Goal: Task Accomplishment & Management: Manage account settings

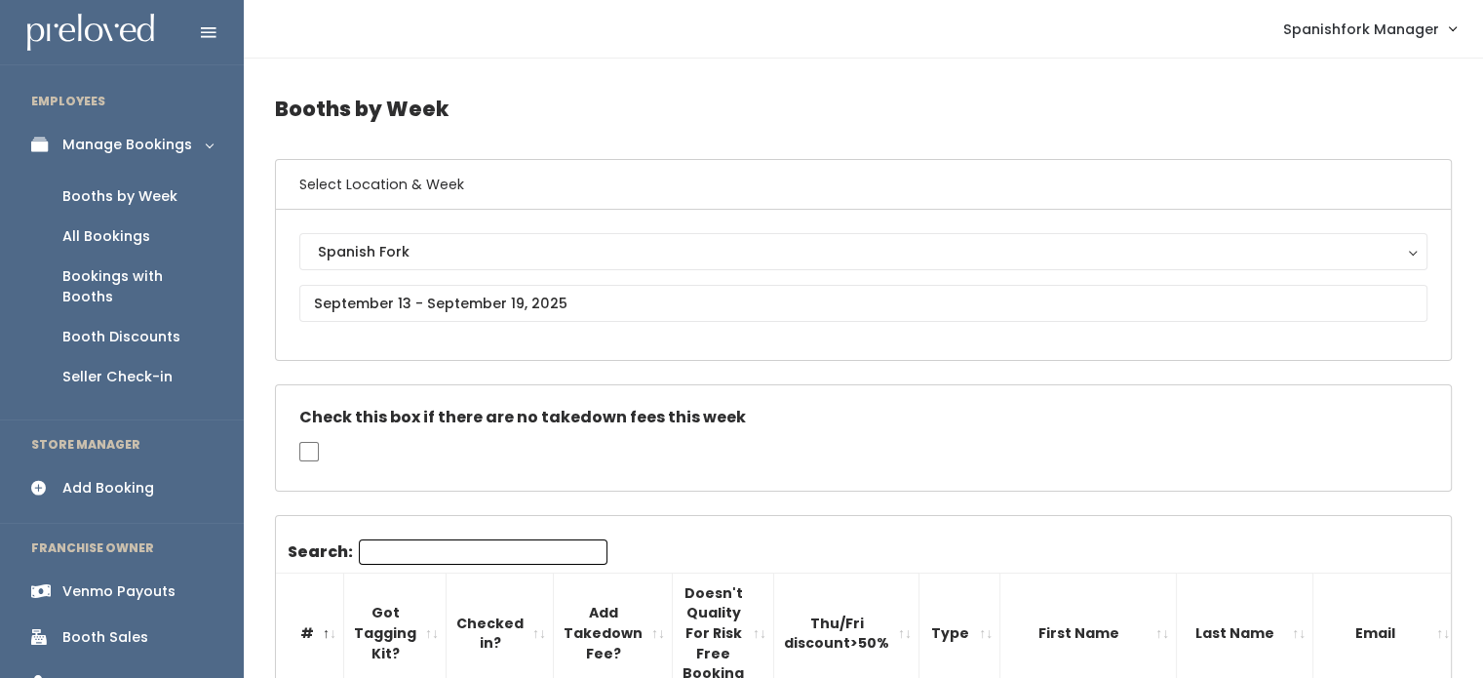
click at [112, 327] on div "Booth Discounts" at bounding box center [121, 337] width 118 height 20
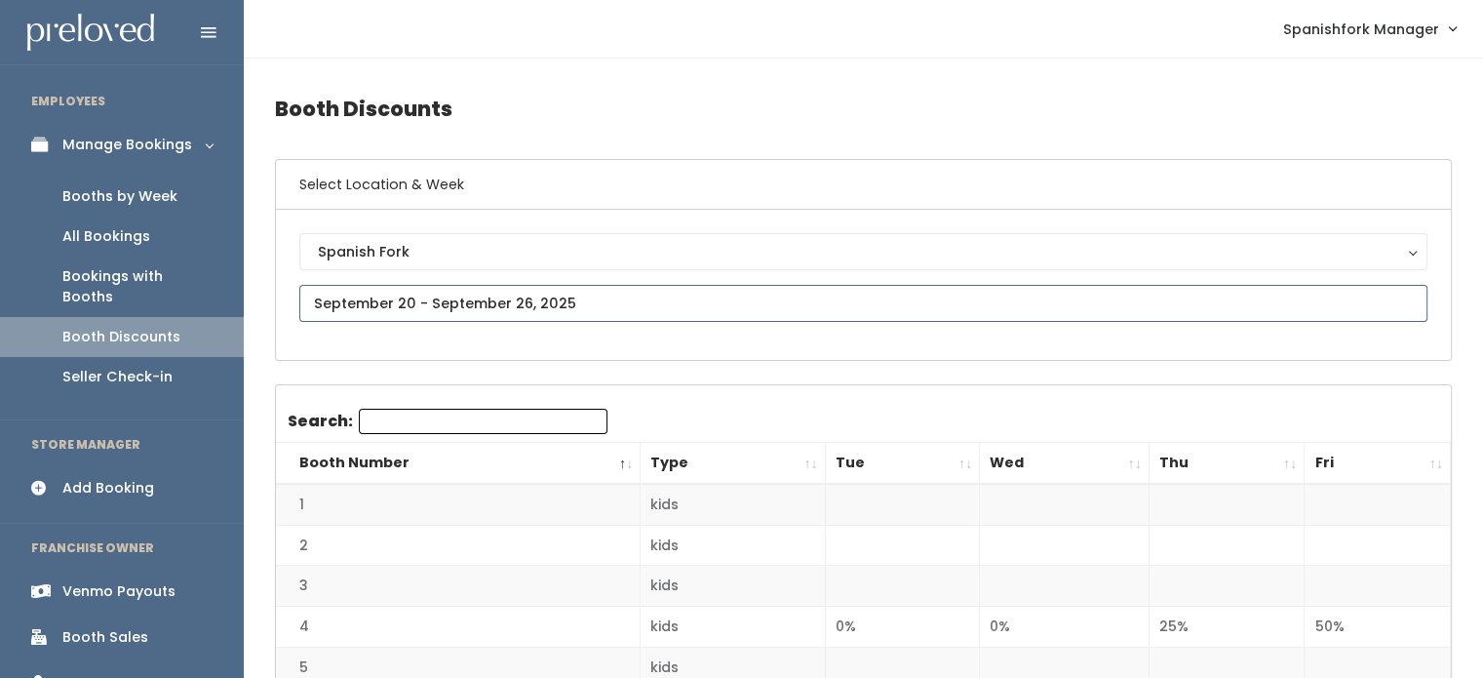
click at [689, 285] on input "text" at bounding box center [863, 303] width 1128 height 37
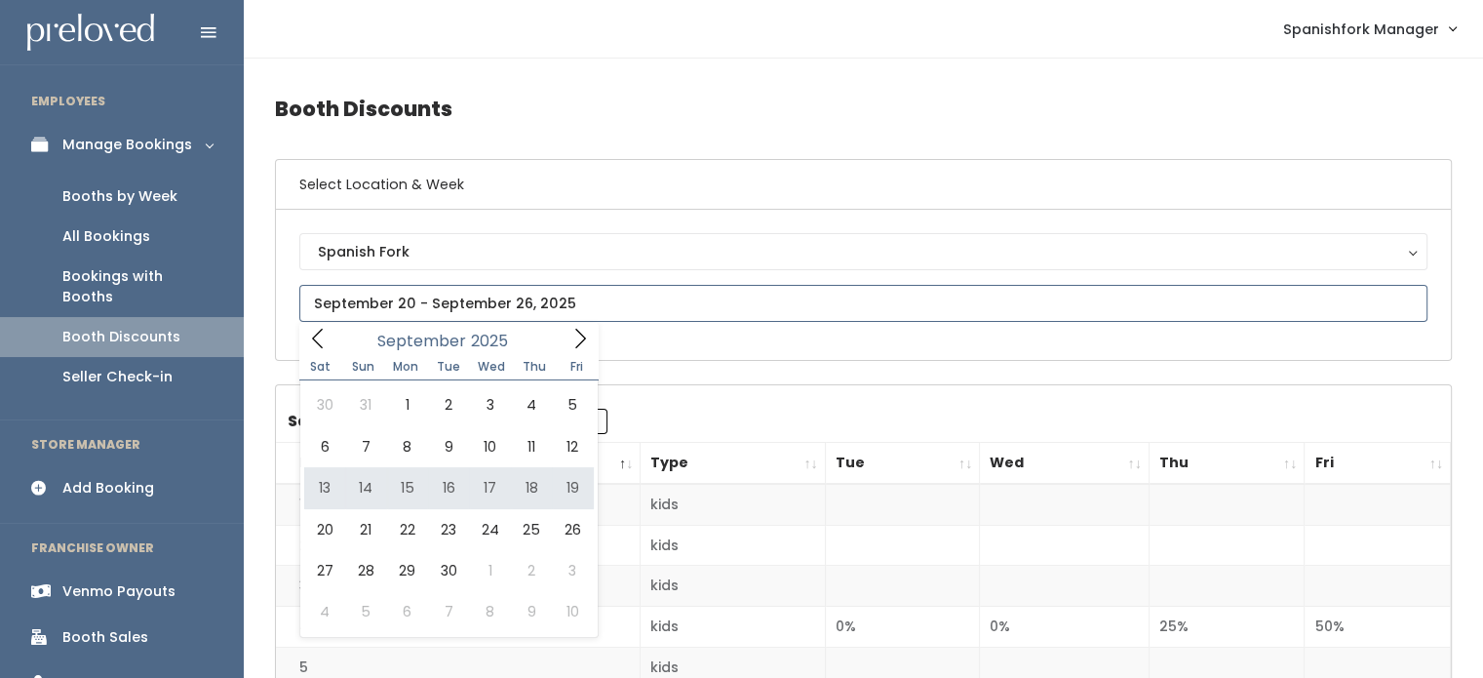
type input "September 13 to September 19"
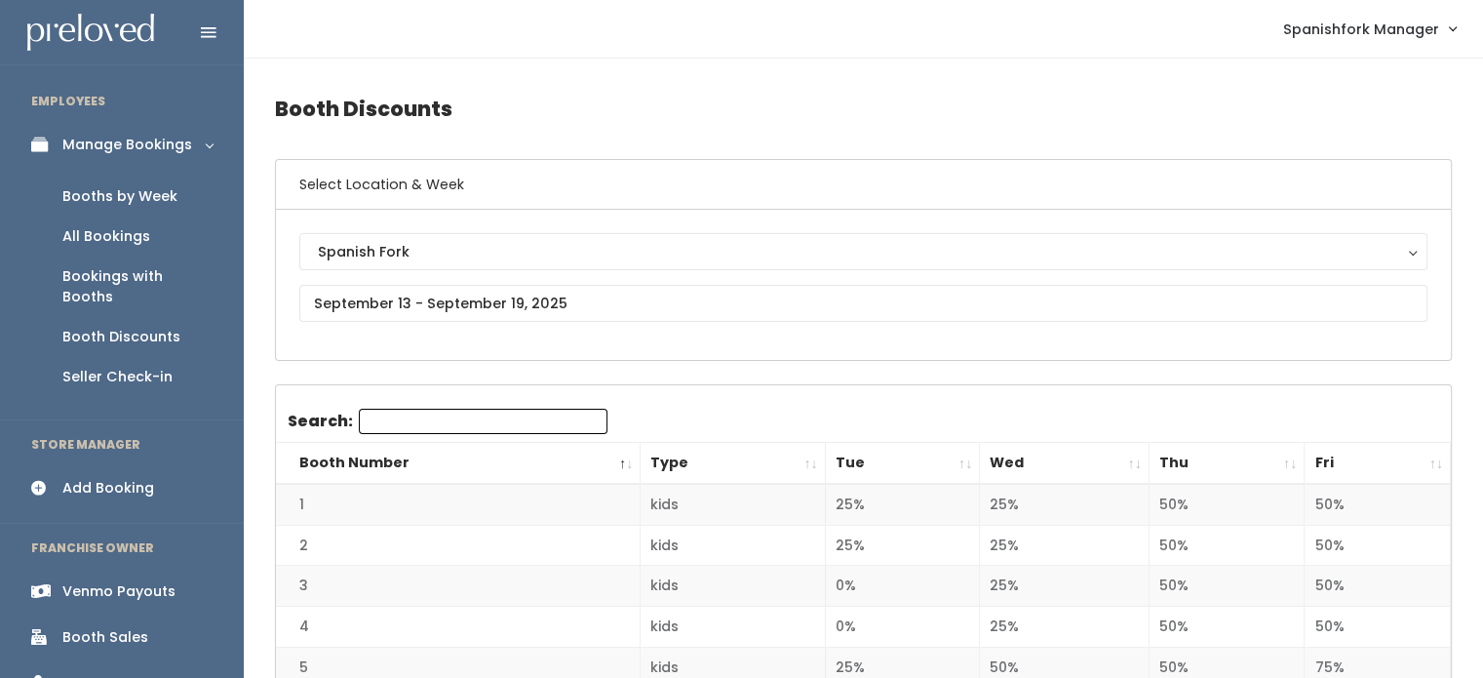
click at [1244, 461] on th "Thu" at bounding box center [1226, 464] width 156 height 42
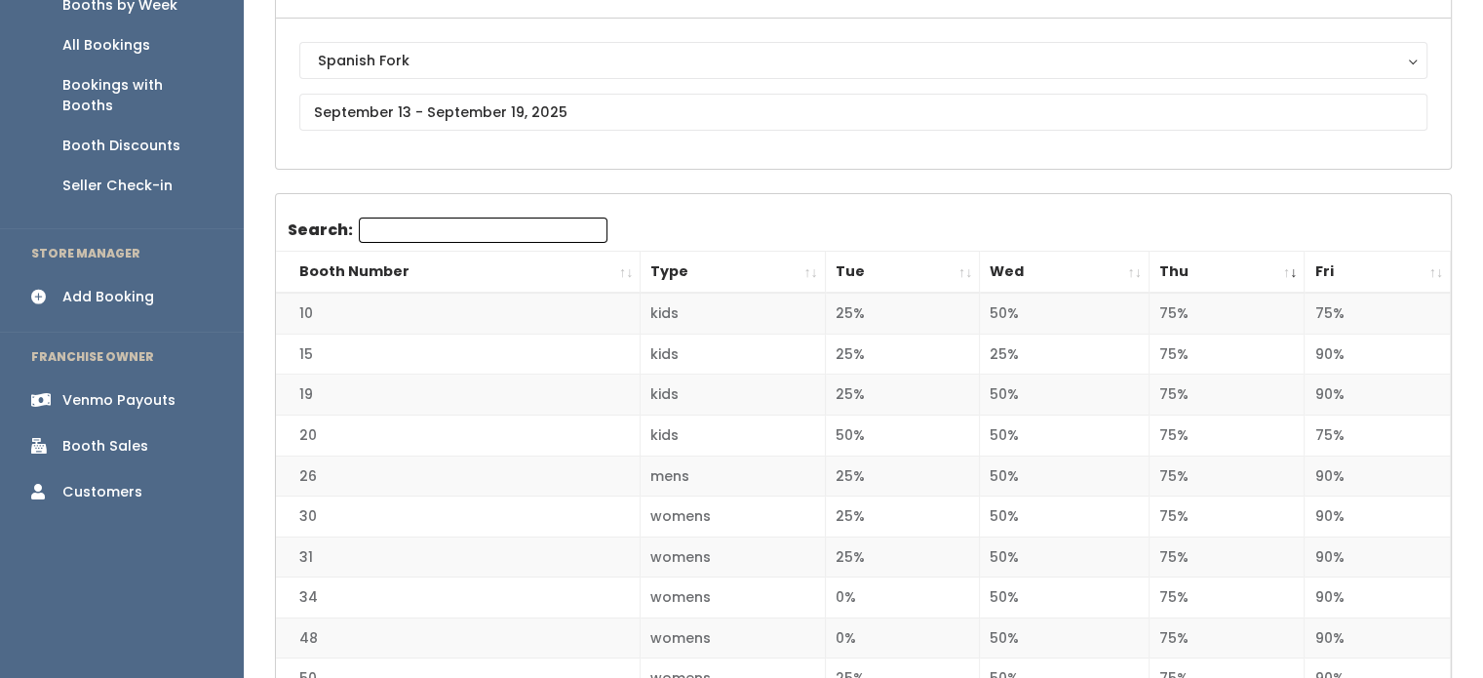
scroll to position [191, 0]
click at [1252, 271] on th "Thu" at bounding box center [1226, 273] width 156 height 42
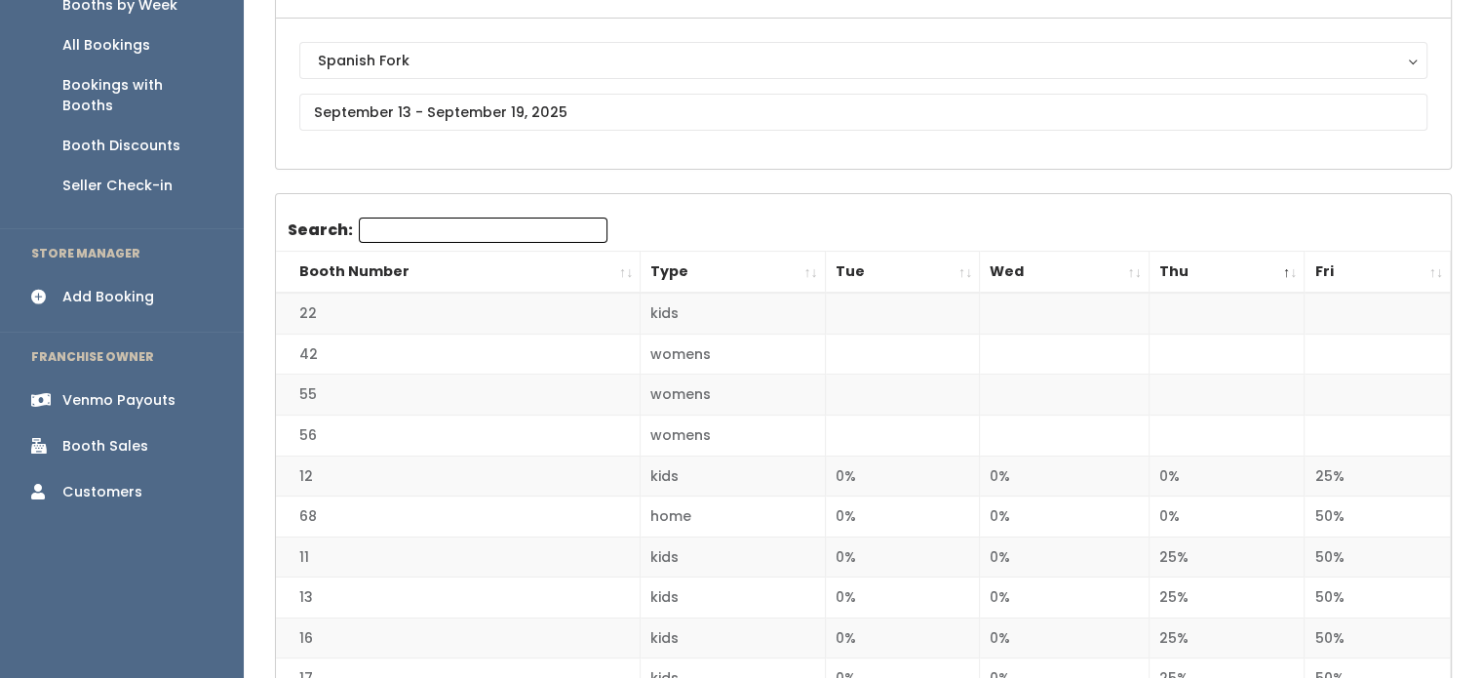
click at [1252, 271] on th "Thu" at bounding box center [1226, 273] width 156 height 42
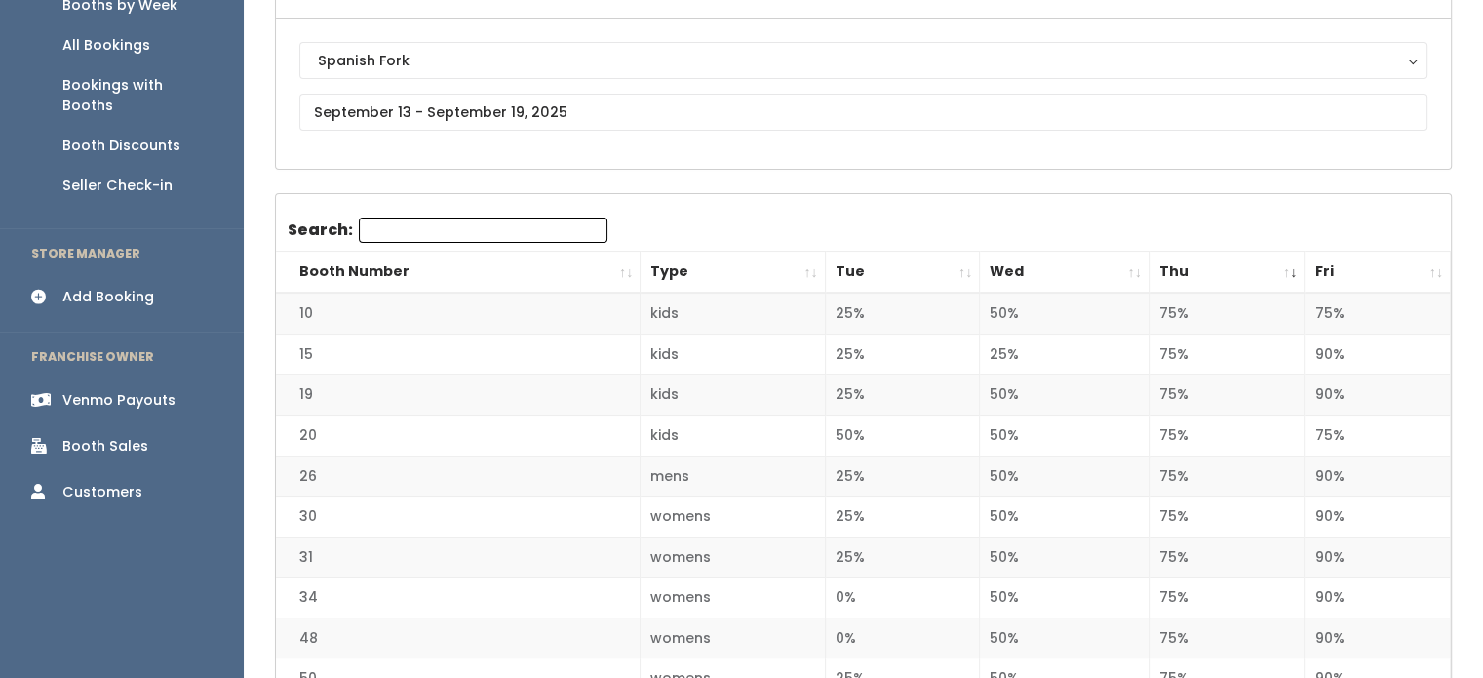
click at [1252, 271] on th "Thu" at bounding box center [1226, 273] width 156 height 42
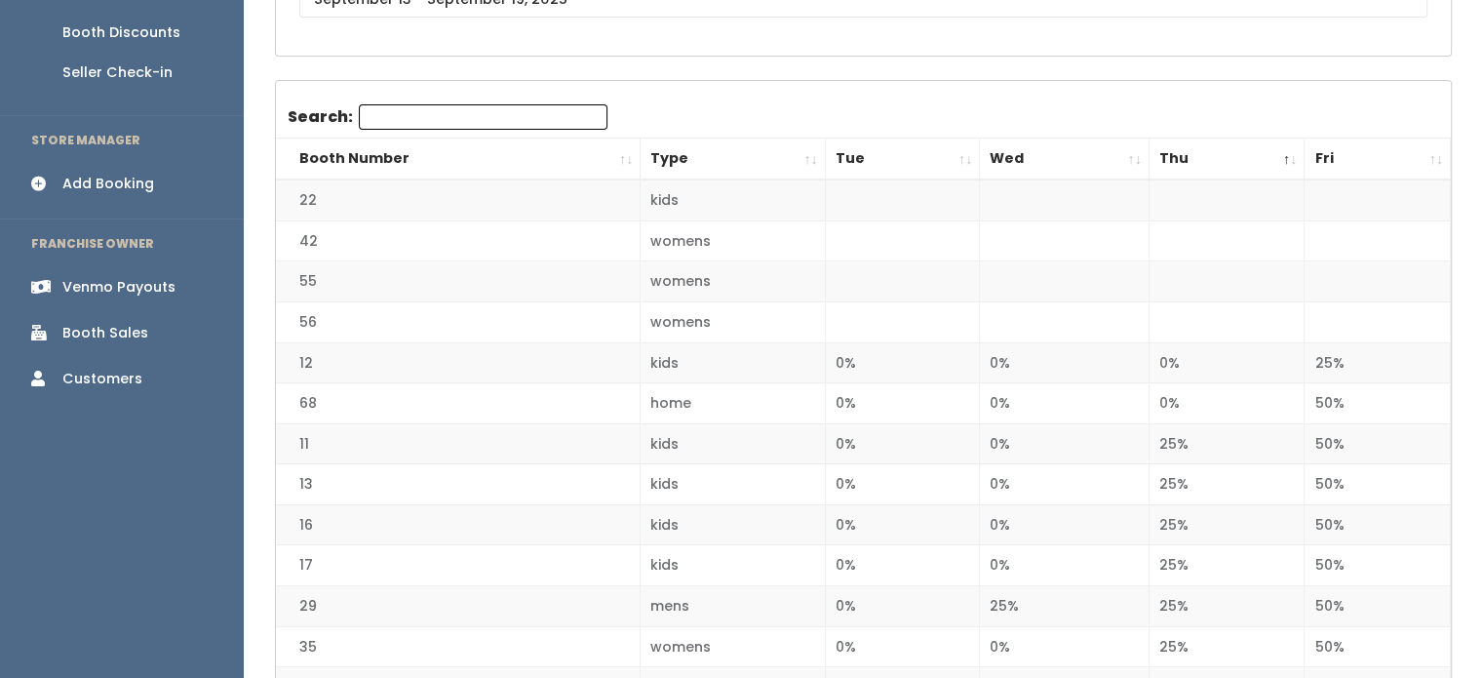
scroll to position [302, 0]
click at [1250, 165] on th "Thu" at bounding box center [1226, 161] width 156 height 42
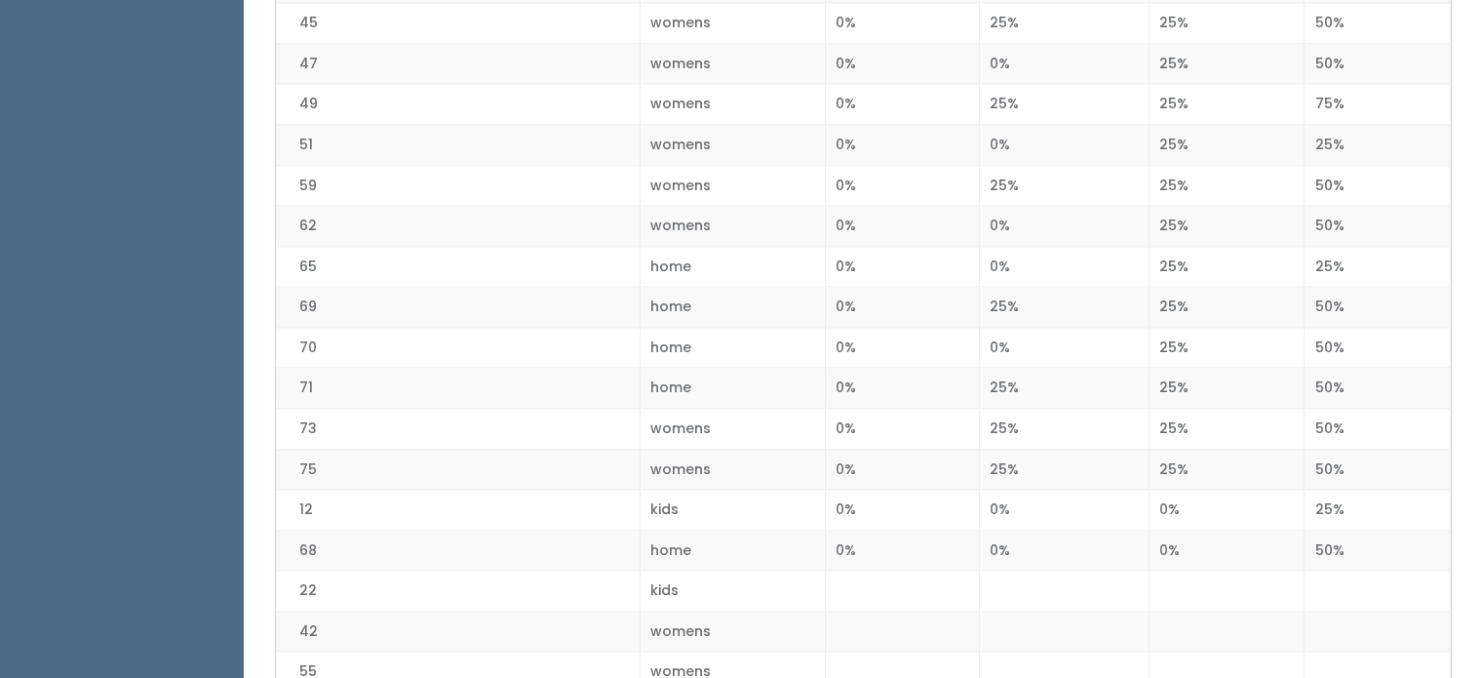
scroll to position [2819, 0]
